Goal: Task Accomplishment & Management: Manage account settings

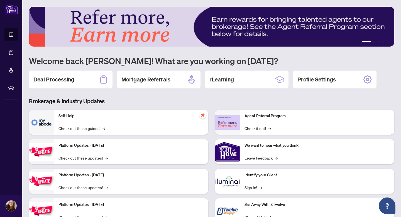
click at [18, 13] on img at bounding box center [10, 9] width 13 height 10
click at [71, 81] on h2 "Deal Processing" at bounding box center [53, 80] width 41 height 8
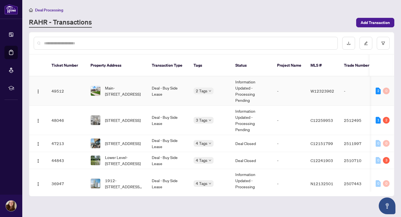
click at [54, 86] on td "49512" at bounding box center [66, 90] width 39 height 29
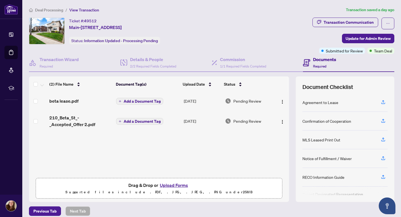
scroll to position [6, 0]
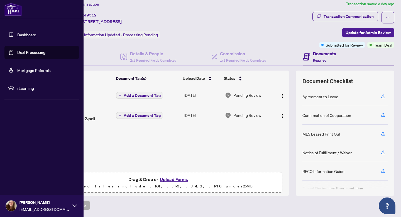
click at [8, 9] on img at bounding box center [12, 9] width 17 height 13
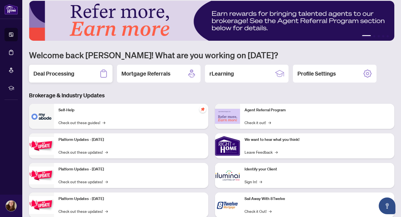
click at [103, 71] on icon at bounding box center [103, 73] width 9 height 9
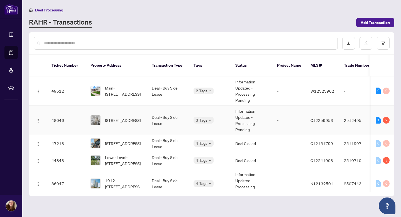
click at [75, 106] on td "48046" at bounding box center [66, 120] width 39 height 29
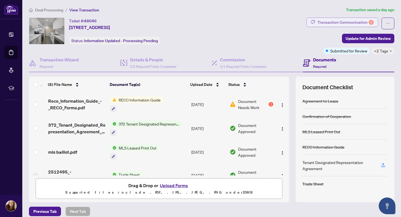
click at [358, 21] on div "Transaction Communication 2" at bounding box center [346, 22] width 56 height 9
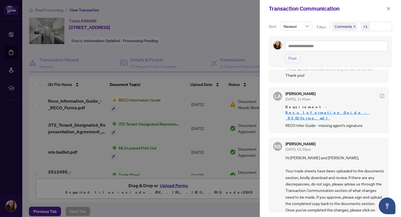
scroll to position [40, 0]
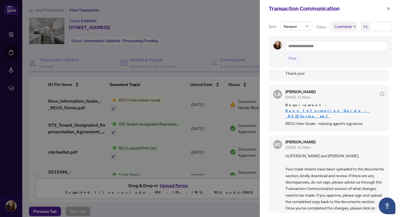
click at [221, 54] on div at bounding box center [200, 108] width 401 height 217
click at [390, 9] on icon "close" at bounding box center [388, 8] width 3 height 3
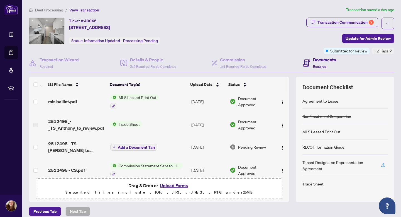
scroll to position [51, 0]
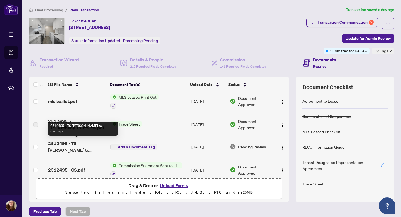
click at [63, 140] on span "2512495 - TS [PERSON_NAME] to review.pdf" at bounding box center [77, 146] width 58 height 13
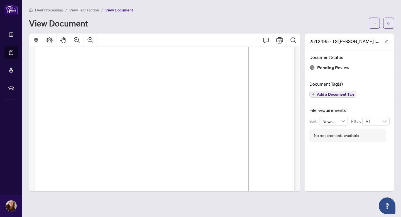
scroll to position [55, 0]
click at [376, 21] on icon "ellipsis" at bounding box center [375, 23] width 4 height 4
click at [356, 33] on span "Download" at bounding box center [354, 35] width 42 height 6
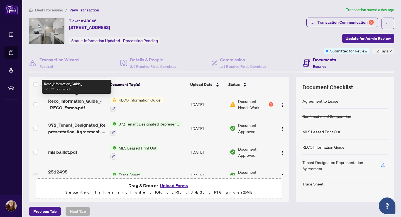
click at [80, 102] on span "Reco_Information_Guide_-_RECO_Forms.pdf" at bounding box center [77, 104] width 58 height 13
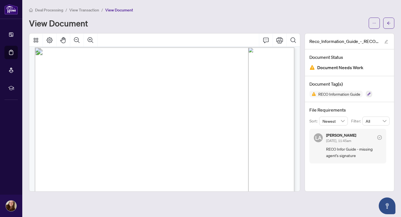
scroll to position [4142, 0]
click at [373, 22] on icon "ellipsis" at bounding box center [375, 23] width 4 height 4
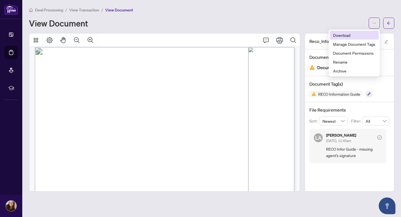
click at [341, 35] on span "Download" at bounding box center [354, 35] width 42 height 6
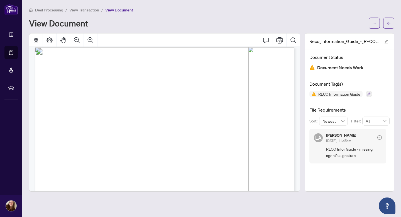
drag, startPoint x: 77, startPoint y: 94, endPoint x: 105, endPoint y: 95, distance: 27.3
click at [86, 95] on span "[PERSON_NAME]" at bounding box center [72, 95] width 30 height 4
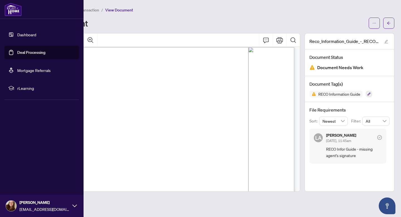
click at [11, 10] on img at bounding box center [12, 9] width 17 height 13
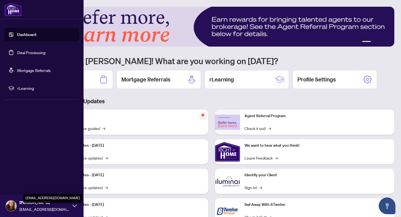
click at [44, 208] on span "[EMAIL_ADDRESS][DOMAIN_NAME]" at bounding box center [45, 209] width 50 height 6
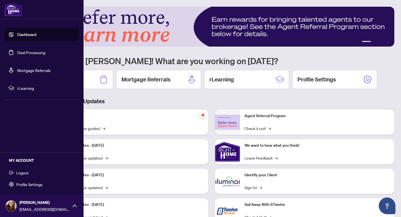
click at [23, 173] on span "Logout" at bounding box center [22, 172] width 13 height 9
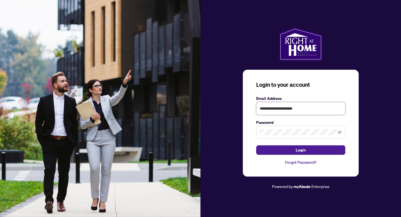
click at [272, 112] on input "**********" at bounding box center [300, 108] width 89 height 13
type input "**********"
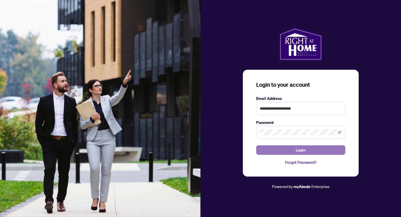
click at [268, 151] on button "Login" at bounding box center [300, 149] width 89 height 9
